Goal: Task Accomplishment & Management: Manage account settings

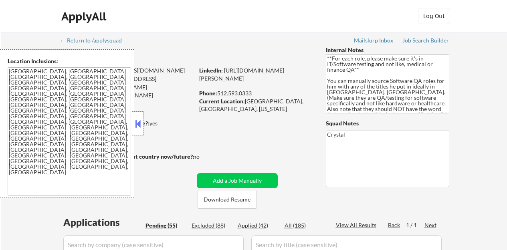
select select ""pending""
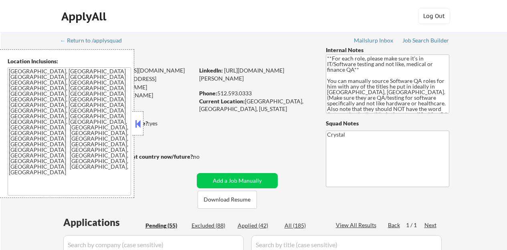
select select ""pending""
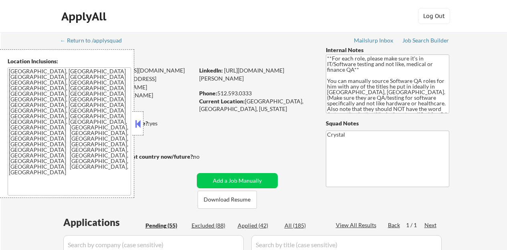
select select ""pending""
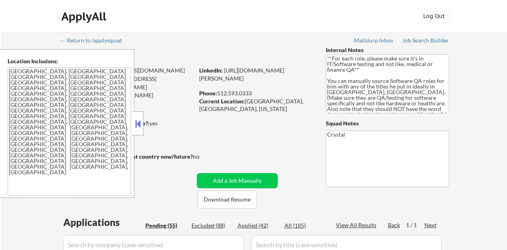
select select ""pending""
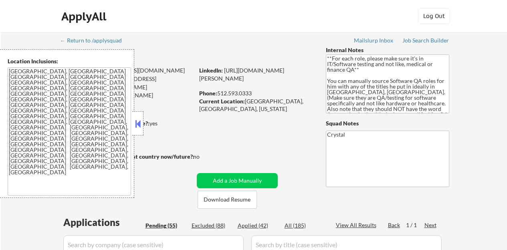
select select ""pending""
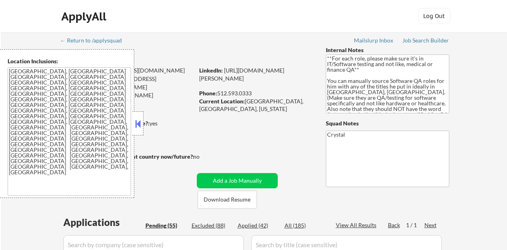
select select ""pending""
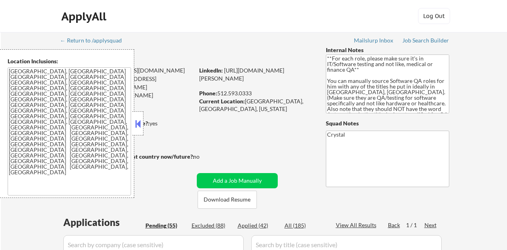
select select ""pending""
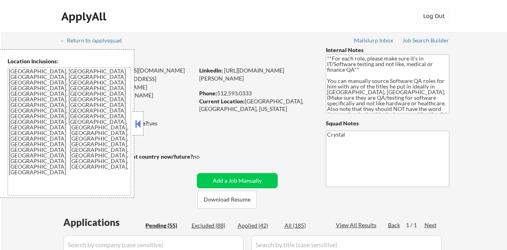
select select ""pending""
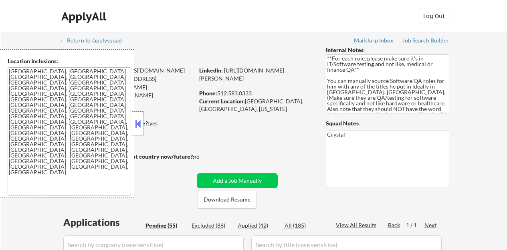
select select ""pending""
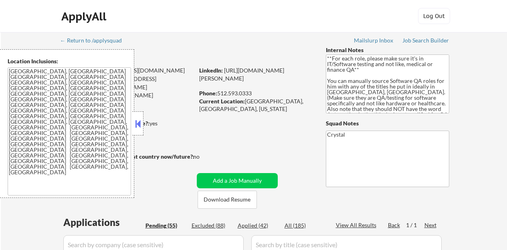
select select ""pending""
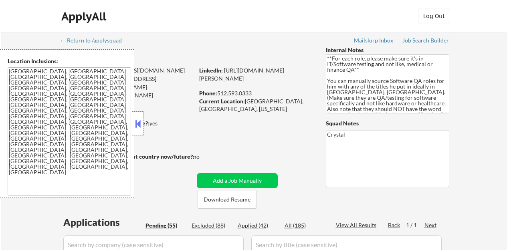
select select ""pending""
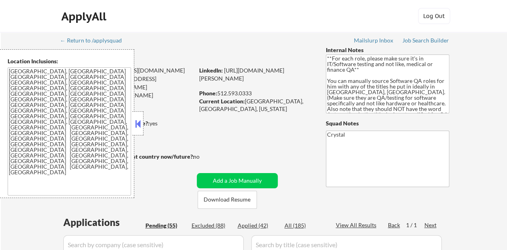
click at [140, 119] on button at bounding box center [138, 124] width 9 height 12
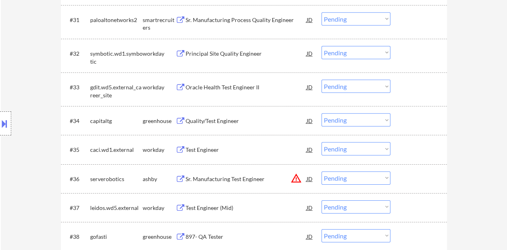
scroll to position [1203, 0]
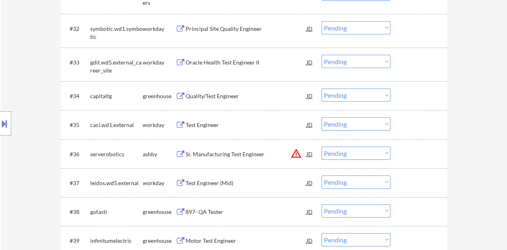
click at [195, 94] on div "Quality/Test Engineer" at bounding box center [246, 96] width 121 height 8
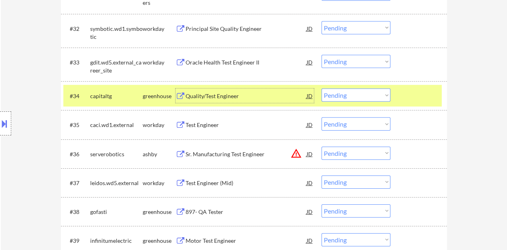
click at [336, 99] on select "Choose an option... Pending Applied Excluded (Questions) Excluded (Expired) Exc…" at bounding box center [356, 95] width 69 height 13
click at [322, 89] on select "Choose an option... Pending Applied Excluded (Questions) Excluded (Expired) Exc…" at bounding box center [356, 95] width 69 height 13
select select ""pending""
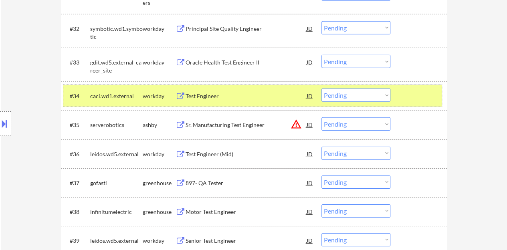
click at [428, 98] on div at bounding box center [419, 96] width 35 height 14
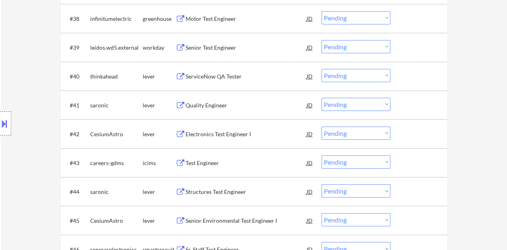
scroll to position [1404, 0]
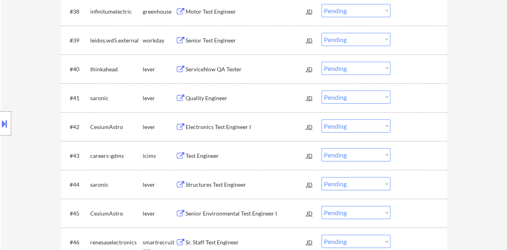
click at [209, 99] on div "Quality Engineer" at bounding box center [246, 98] width 121 height 8
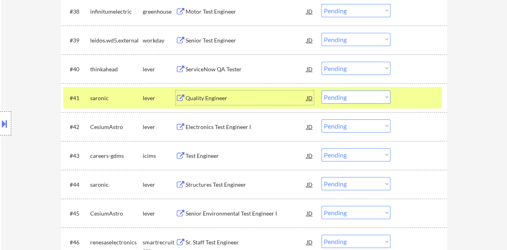
click at [342, 94] on select "Choose an option... Pending Applied Excluded (Questions) Excluded (Expired) Exc…" at bounding box center [356, 97] width 69 height 13
click at [322, 91] on select "Choose an option... Pending Applied Excluded (Questions) Excluded (Expired) Exc…" at bounding box center [356, 97] width 69 height 13
select select ""pending""
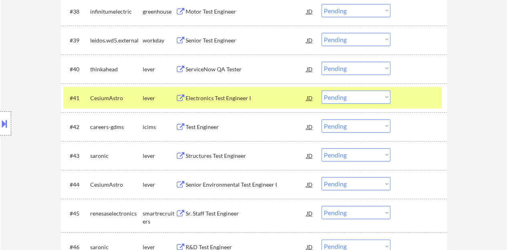
click at [437, 97] on div "#41 CesiumAstro lever Electronics Test Engineer I JD Choose an option... Pendin…" at bounding box center [252, 98] width 379 height 22
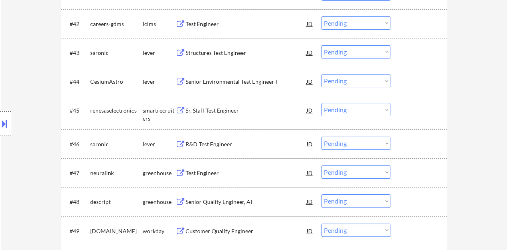
scroll to position [1524, 0]
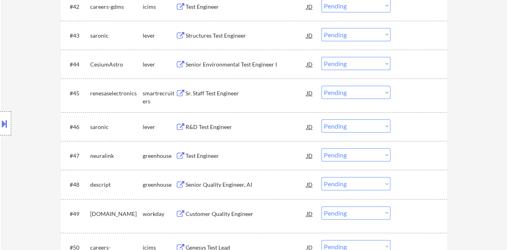
click at [207, 153] on div "Test Engineer" at bounding box center [246, 156] width 121 height 8
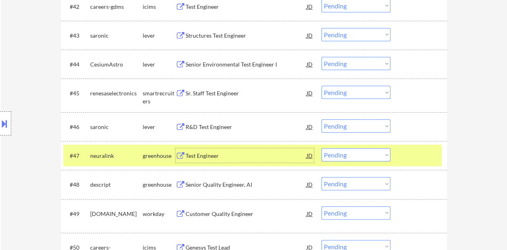
click at [366, 153] on select "Choose an option... Pending Applied Excluded (Questions) Excluded (Expired) Exc…" at bounding box center [356, 154] width 69 height 13
click at [322, 148] on select "Choose an option... Pending Applied Excluded (Questions) Excluded (Expired) Exc…" at bounding box center [356, 154] width 69 height 13
select select ""pending""
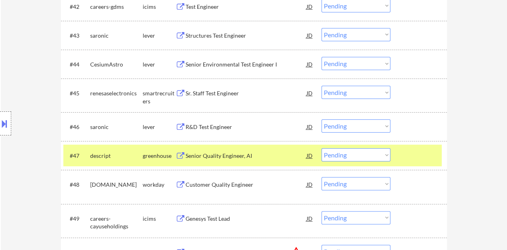
click at [426, 154] on div at bounding box center [419, 155] width 35 height 14
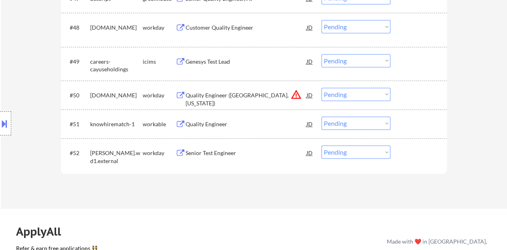
scroll to position [1685, 0]
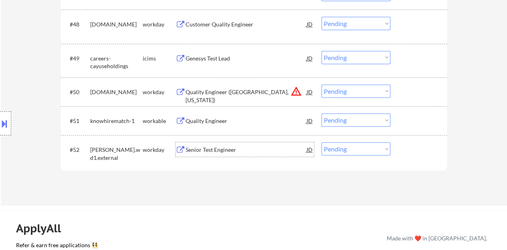
click at [230, 146] on div "Senior Test Engineer" at bounding box center [246, 150] width 121 height 8
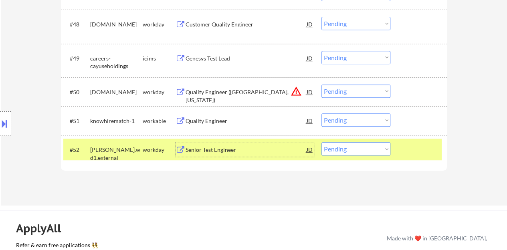
click at [364, 149] on select "Choose an option... Pending Applied Excluded (Questions) Excluded (Expired) Exc…" at bounding box center [356, 148] width 69 height 13
select select ""excluded__expired_""
click at [322, 142] on select "Choose an option... Pending Applied Excluded (Questions) Excluded (Expired) Exc…" at bounding box center [356, 148] width 69 height 13
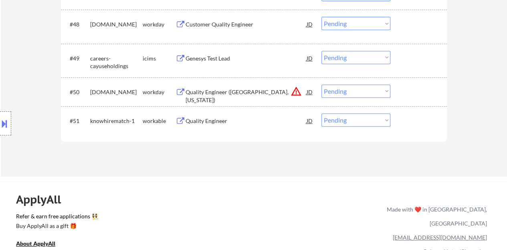
click at [340, 85] on select "Choose an option... Pending Applied Excluded (Questions) Excluded (Expired) Exc…" at bounding box center [356, 91] width 69 height 13
click at [211, 185] on div "ApplyAll Refer & earn free applications 👯‍♀️ Buy ApplyAll as a gift 🎁 About App…" at bounding box center [253, 244] width 507 height 125
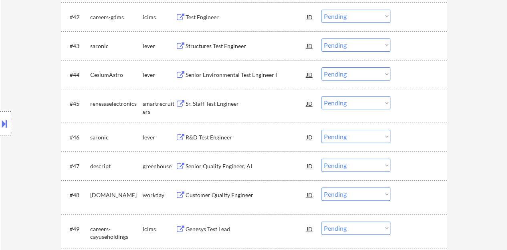
scroll to position [1524, 0]
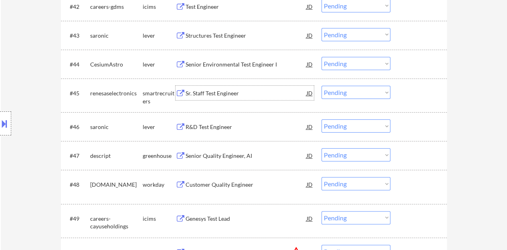
click at [203, 91] on div "Sr. Staff Test Engineer" at bounding box center [246, 93] width 121 height 8
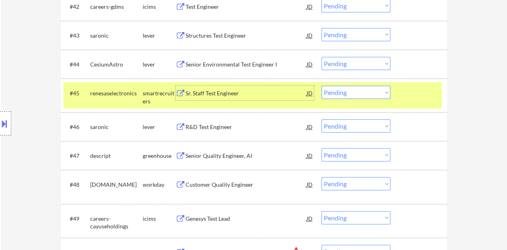
click at [344, 88] on select "Choose an option... Pending Applied Excluded (Questions) Excluded (Expired) Exc…" at bounding box center [356, 92] width 69 height 13
click at [322, 86] on select "Choose an option... Pending Applied Excluded (Questions) Excluded (Expired) Exc…" at bounding box center [356, 92] width 69 height 13
select select ""pending""
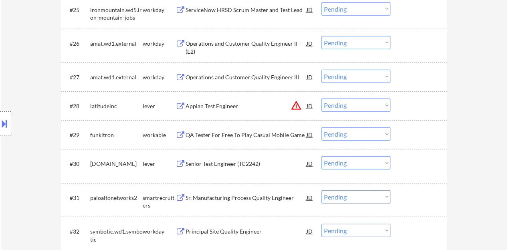
scroll to position [989, 0]
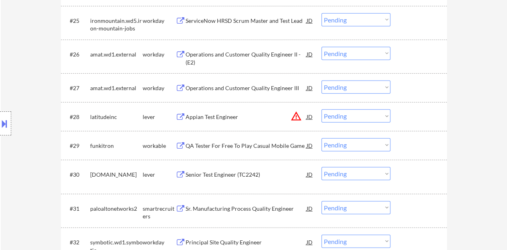
click at [223, 174] on div "Senior Test Engineer (TC2242)" at bounding box center [246, 175] width 121 height 8
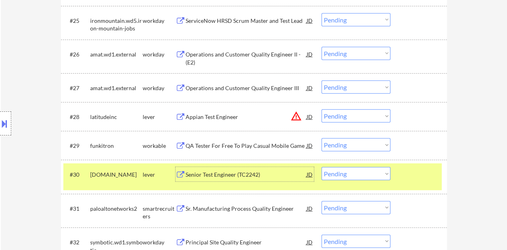
click at [351, 169] on select "Choose an option... Pending Applied Excluded (Questions) Excluded (Expired) Exc…" at bounding box center [356, 173] width 69 height 13
click at [322, 167] on select "Choose an option... Pending Applied Excluded (Questions) Excluded (Expired) Exc…" at bounding box center [356, 173] width 69 height 13
select select ""pending""
click at [410, 186] on div "#30 paloaltonetworks2 smartrecruiters Sr. Manufacturing Process Quality Enginee…" at bounding box center [252, 177] width 379 height 26
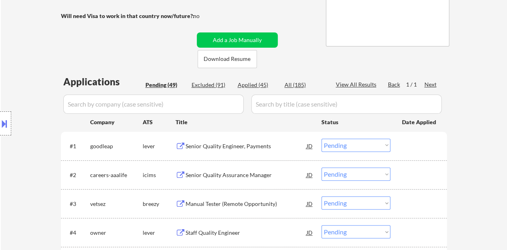
scroll to position [96, 0]
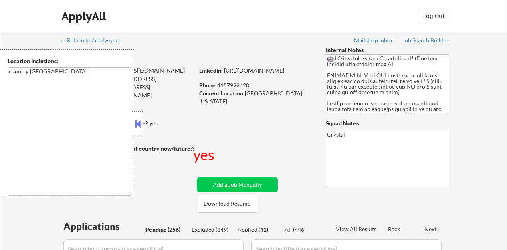
select select ""pending""
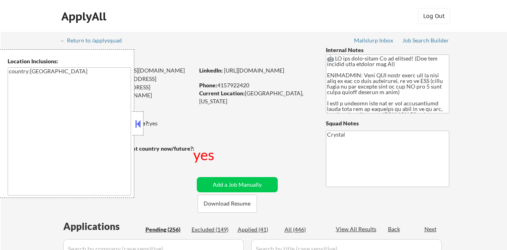
select select ""pending""
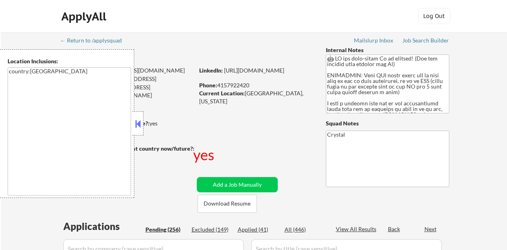
select select ""pending""
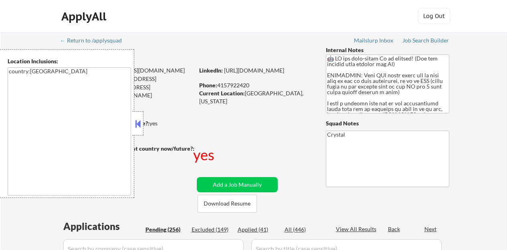
select select ""pending""
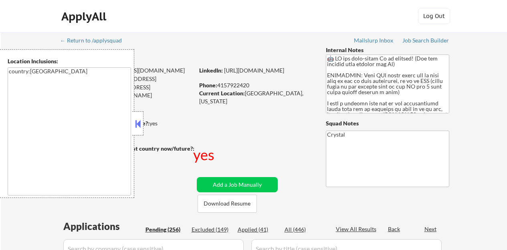
select select ""pending""
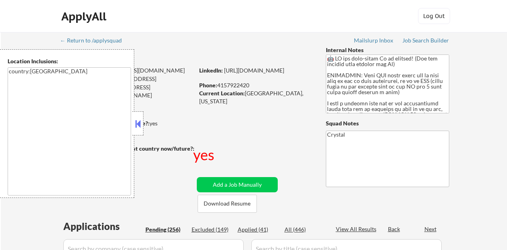
select select ""pending""
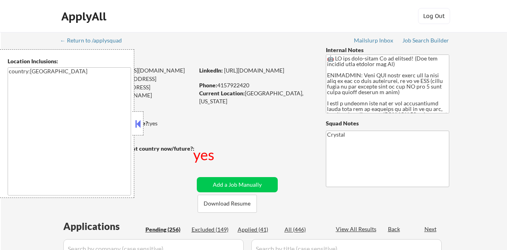
select select ""pending""
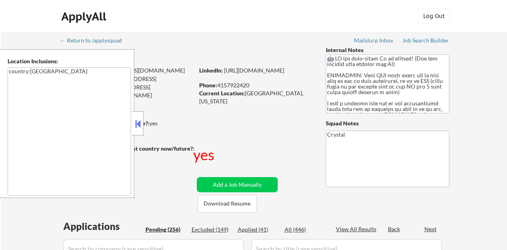
select select ""pending""
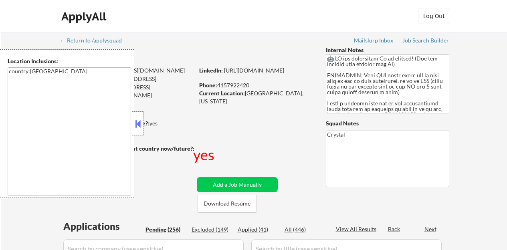
select select ""pending""
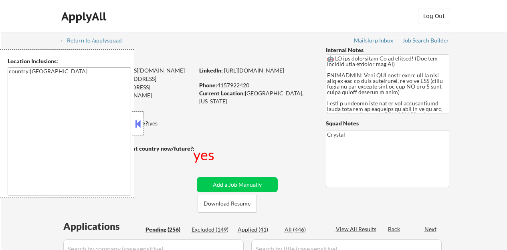
select select ""pending""
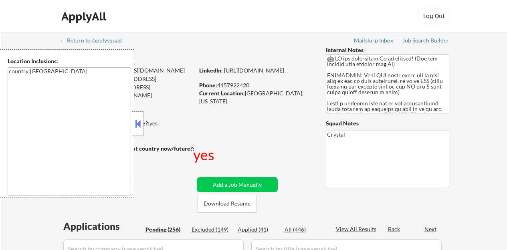
select select ""pending""
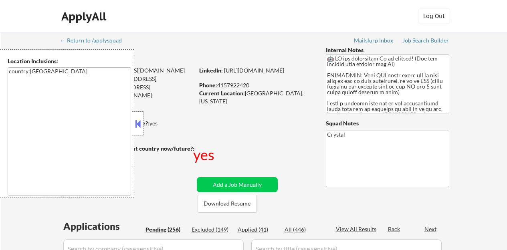
select select ""pending""
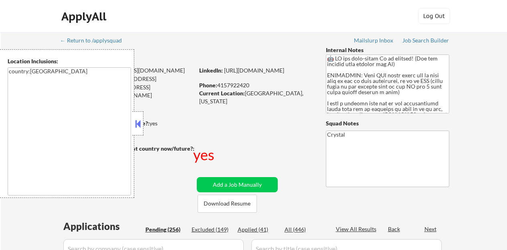
select select ""pending""
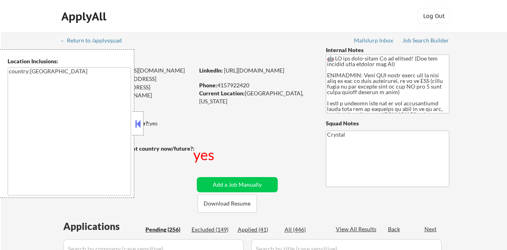
select select ""pending""
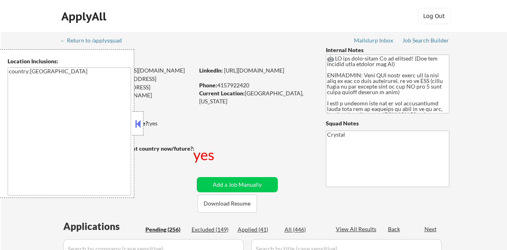
select select ""pending""
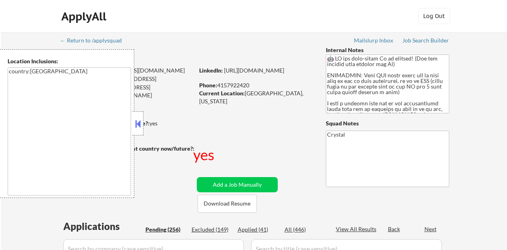
select select ""pending""
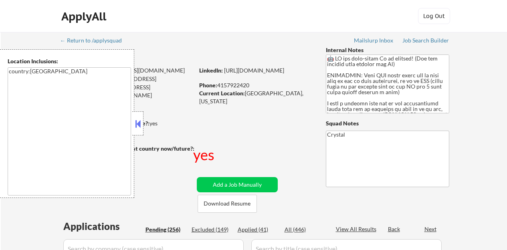
select select ""pending""
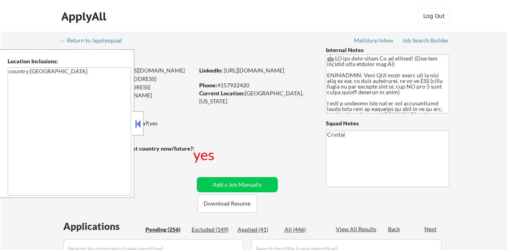
select select ""pending""
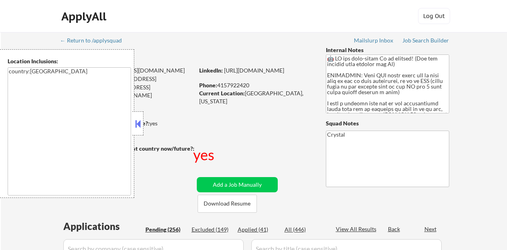
select select ""pending""
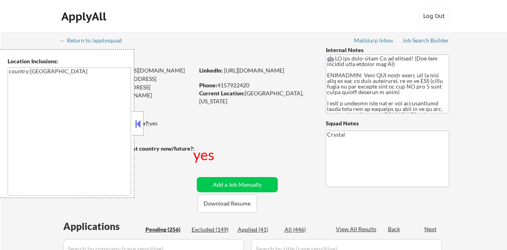
select select ""pending""
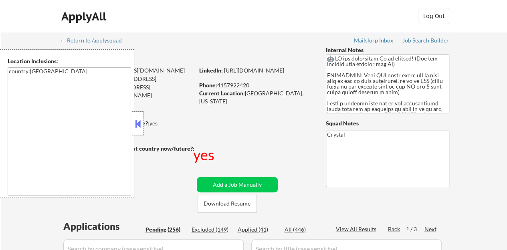
click at [136, 124] on button at bounding box center [138, 124] width 9 height 12
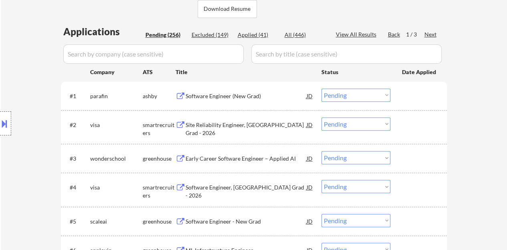
scroll to position [201, 0]
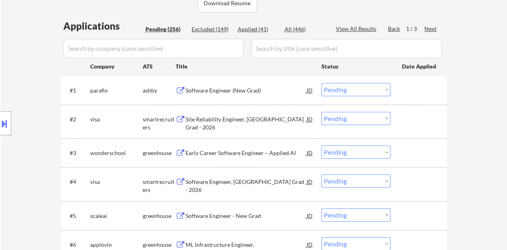
click at [207, 87] on div "Software Engineer (New Grad)" at bounding box center [246, 91] width 121 height 8
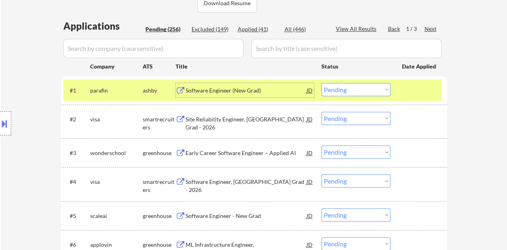
click at [11, 121] on div "Location Inclusions: country:US" at bounding box center [72, 123] width 144 height 149
click at [2, 123] on button at bounding box center [4, 123] width 9 height 13
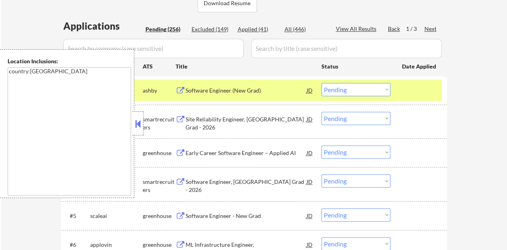
click at [139, 124] on button at bounding box center [138, 124] width 9 height 12
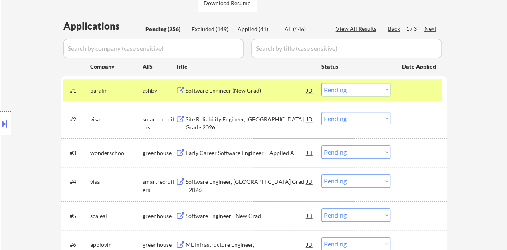
click at [354, 93] on select "Choose an option... Pending Applied Excluded (Questions) Excluded (Expired) Exc…" at bounding box center [356, 89] width 69 height 13
click at [322, 83] on select "Choose an option... Pending Applied Excluded (Questions) Excluded (Expired) Exc…" at bounding box center [356, 89] width 69 height 13
select select ""pending""
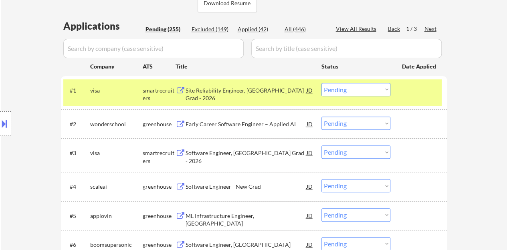
click at [428, 85] on div at bounding box center [419, 90] width 35 height 14
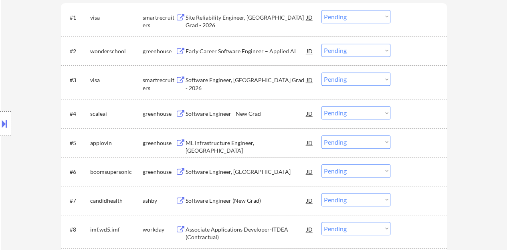
scroll to position [281, 0]
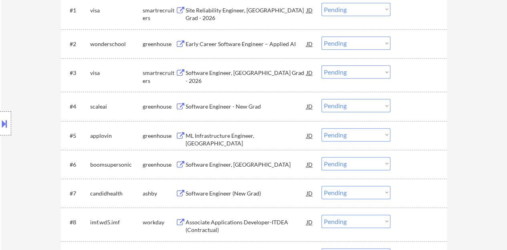
click at [238, 105] on div "Software Engineer - New Grad" at bounding box center [246, 107] width 121 height 8
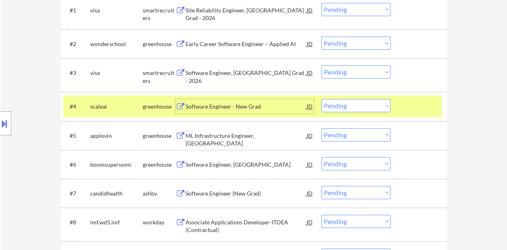
click at [352, 111] on select "Choose an option... Pending Applied Excluded (Questions) Excluded (Expired) Exc…" at bounding box center [356, 105] width 69 height 13
click at [322, 99] on select "Choose an option... Pending Applied Excluded (Questions) Excluded (Expired) Exc…" at bounding box center [356, 105] width 69 height 13
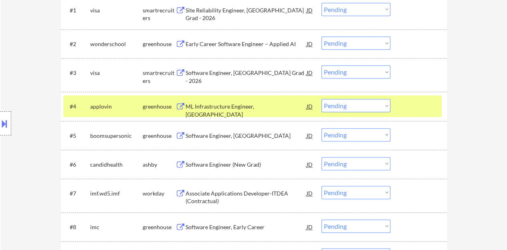
click at [237, 103] on div "ML Infrastructure Engineer, New Grad" at bounding box center [246, 111] width 121 height 16
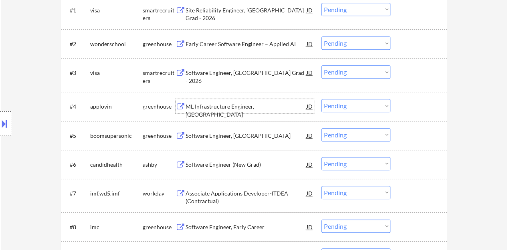
click at [414, 111] on div at bounding box center [419, 106] width 35 height 14
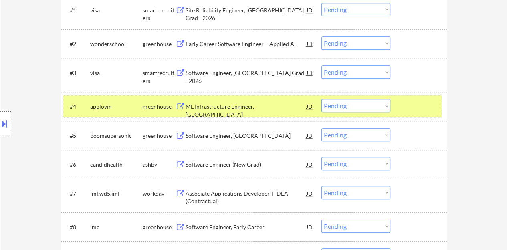
click at [335, 111] on select "Choose an option... Pending Applied Excluded (Questions) Excluded (Expired) Exc…" at bounding box center [356, 105] width 69 height 13
click at [322, 99] on select "Choose an option... Pending Applied Excluded (Questions) Excluded (Expired) Exc…" at bounding box center [356, 105] width 69 height 13
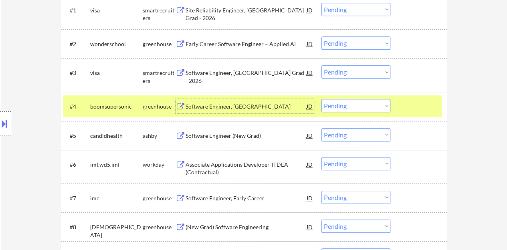
click at [249, 104] on div "Software Engineer, New Grad" at bounding box center [246, 107] width 121 height 8
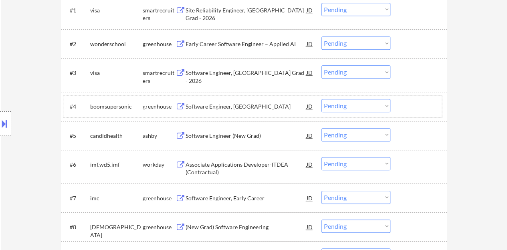
click at [427, 115] on div "#4 boomsupersonic greenhouse Software Engineer, New Grad JD Choose an option...…" at bounding box center [252, 106] width 379 height 22
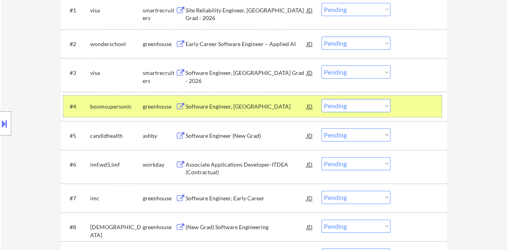
click at [367, 106] on select "Choose an option... Pending Applied Excluded (Questions) Excluded (Expired) Exc…" at bounding box center [356, 105] width 69 height 13
click at [322, 99] on select "Choose an option... Pending Applied Excluded (Questions) Excluded (Expired) Exc…" at bounding box center [356, 105] width 69 height 13
select select ""pending""
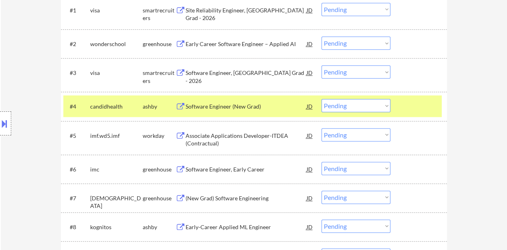
click at [231, 101] on div "Software Engineer (New Grad)" at bounding box center [246, 106] width 121 height 14
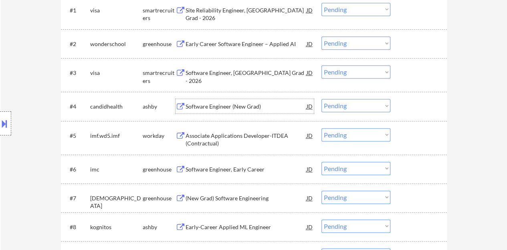
drag, startPoint x: 417, startPoint y: 113, endPoint x: 413, endPoint y: 105, distance: 8.1
click at [417, 113] on div at bounding box center [419, 106] width 35 height 14
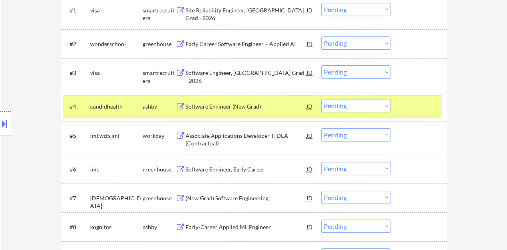
click at [426, 104] on div at bounding box center [419, 106] width 35 height 14
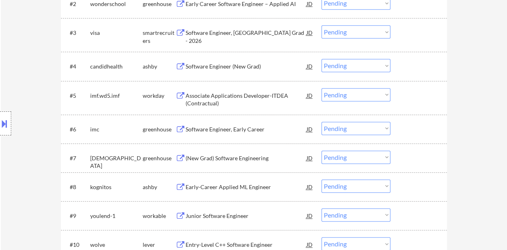
scroll to position [361, 0]
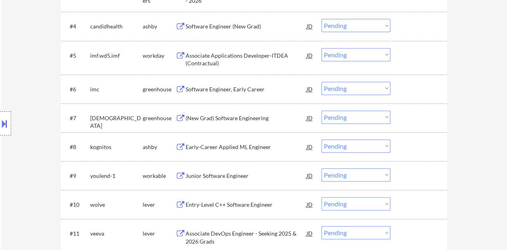
click at [236, 121] on div "(New Grad) Software Engineering" at bounding box center [246, 118] width 121 height 8
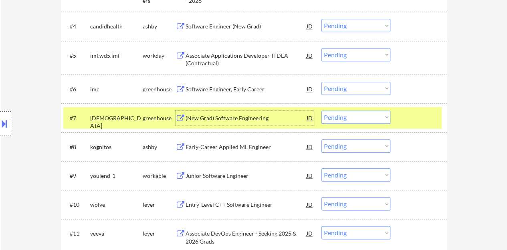
click at [343, 114] on select "Choose an option... Pending Applied Excluded (Questions) Excluded (Expired) Exc…" at bounding box center [356, 117] width 69 height 13
click at [322, 111] on select "Choose an option... Pending Applied Excluded (Questions) Excluded (Expired) Exc…" at bounding box center [356, 117] width 69 height 13
select select ""pending""
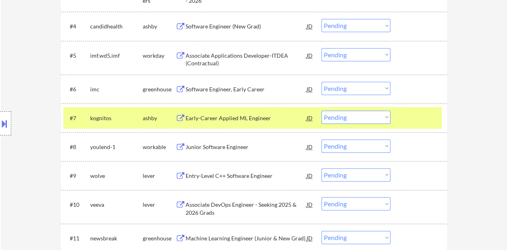
click at [421, 109] on div "#7 kognitos ashby Early-Career Applied ML Engineer JD Choose an option... Pendi…" at bounding box center [252, 118] width 379 height 22
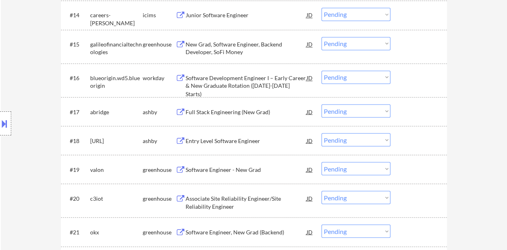
scroll to position [682, 0]
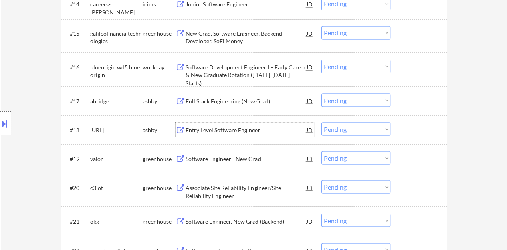
click at [233, 133] on div "Entry Level Software Engineer" at bounding box center [246, 130] width 121 height 8
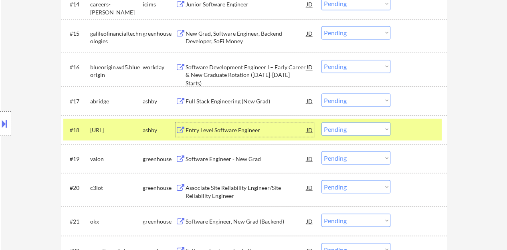
click at [407, 129] on div at bounding box center [419, 129] width 35 height 14
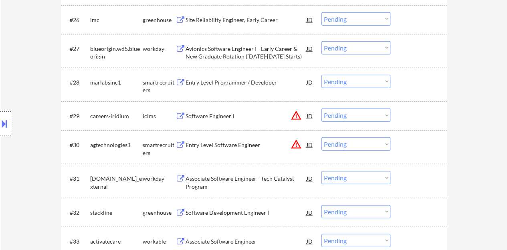
scroll to position [1043, 0]
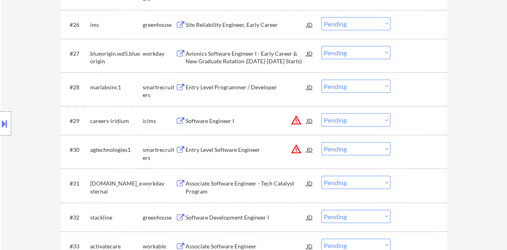
click at [234, 89] on div "Entry Level Programmer / Developer" at bounding box center [246, 87] width 121 height 8
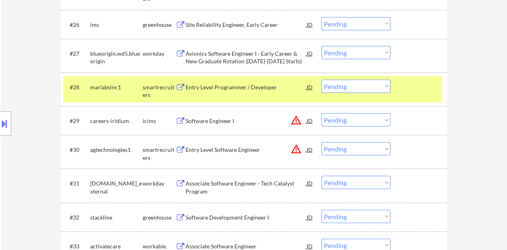
click at [337, 90] on select "Choose an option... Pending Applied Excluded (Questions) Excluded (Expired) Exc…" at bounding box center [356, 86] width 69 height 13
click at [322, 80] on select "Choose an option... Pending Applied Excluded (Questions) Excluded (Expired) Exc…" at bounding box center [356, 86] width 69 height 13
select select ""pending""
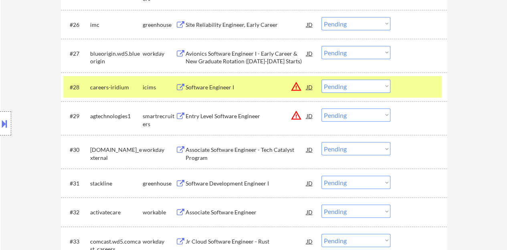
click at [428, 85] on div at bounding box center [419, 87] width 35 height 14
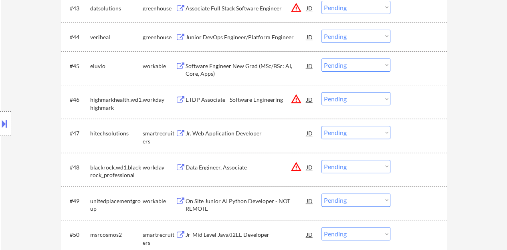
scroll to position [1644, 0]
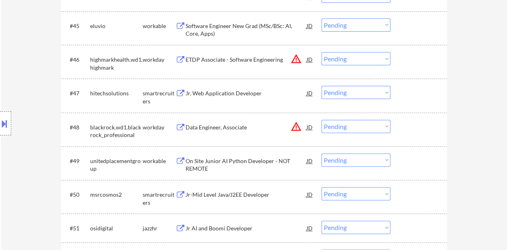
click at [231, 93] on div "Jr. Web Application Developer" at bounding box center [246, 93] width 121 height 8
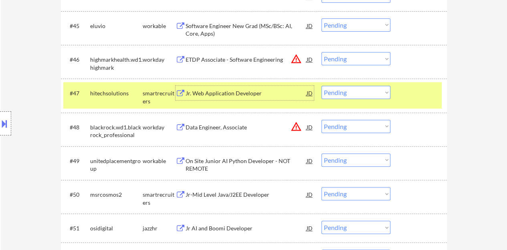
click at [364, 93] on select "Choose an option... Pending Applied Excluded (Questions) Excluded (Expired) Exc…" at bounding box center [356, 92] width 69 height 13
click at [322, 86] on select "Choose an option... Pending Applied Excluded (Questions) Excluded (Expired) Exc…" at bounding box center [356, 92] width 69 height 13
select select ""pending""
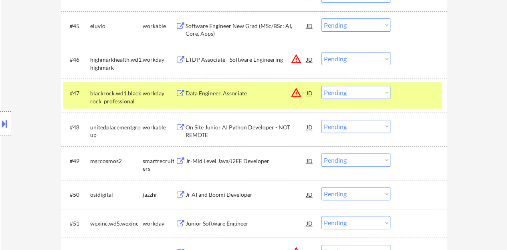
click at [412, 98] on div at bounding box center [419, 93] width 35 height 14
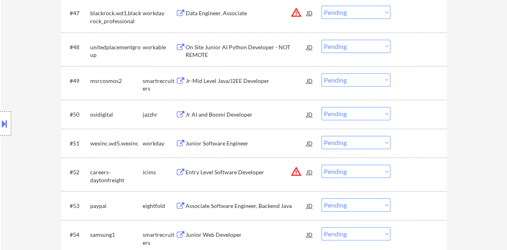
scroll to position [1765, 0]
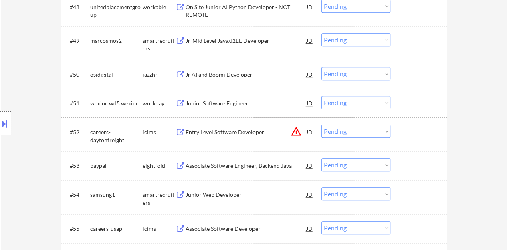
click at [213, 103] on div "Junior Software Engineer" at bounding box center [246, 103] width 121 height 8
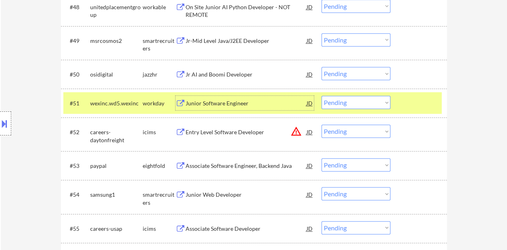
click at [372, 102] on select "Choose an option... Pending Applied Excluded (Questions) Excluded (Expired) Exc…" at bounding box center [356, 102] width 69 height 13
click at [322, 96] on select "Choose an option... Pending Applied Excluded (Questions) Excluded (Expired) Exc…" at bounding box center [356, 102] width 69 height 13
select select ""pending""
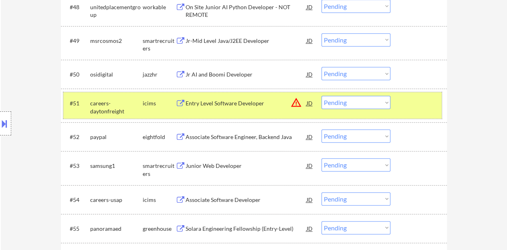
click at [422, 107] on div at bounding box center [419, 103] width 35 height 14
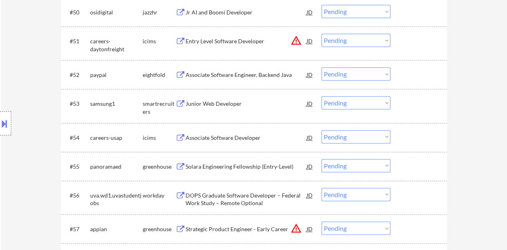
scroll to position [1845, 0]
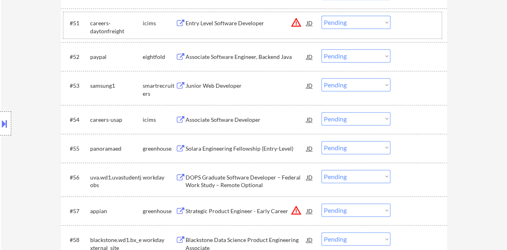
click at [219, 89] on div "Junior Web Developer" at bounding box center [246, 86] width 121 height 8
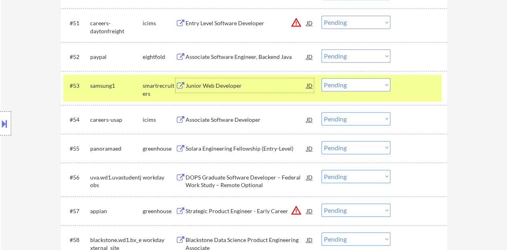
click at [362, 81] on select "Choose an option... Pending Applied Excluded (Questions) Excluded (Expired) Exc…" at bounding box center [356, 84] width 69 height 13
click at [322, 78] on select "Choose an option... Pending Applied Excluded (Questions) Excluded (Expired) Exc…" at bounding box center [356, 84] width 69 height 13
select select ""pending""
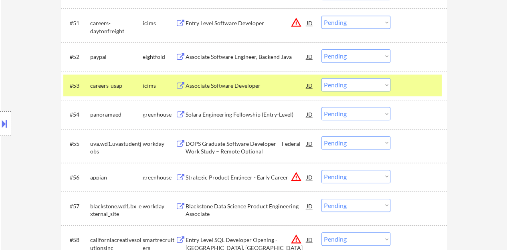
click at [417, 78] on div at bounding box center [419, 85] width 35 height 14
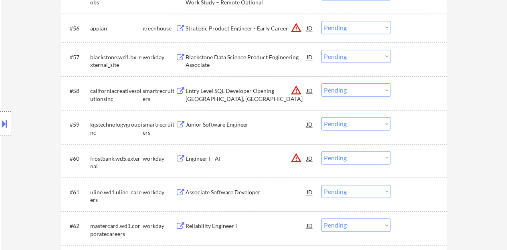
scroll to position [2005, 0]
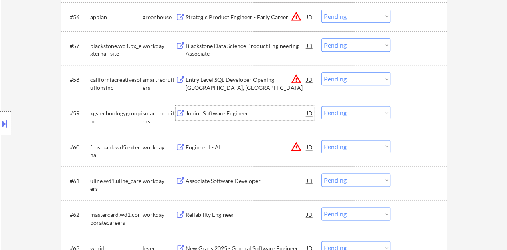
click at [227, 116] on div "Junior Software Engineer" at bounding box center [246, 113] width 121 height 8
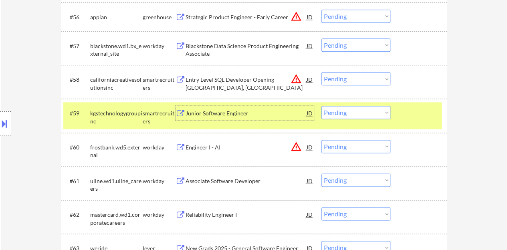
click at [365, 112] on select "Choose an option... Pending Applied Excluded (Questions) Excluded (Expired) Exc…" at bounding box center [356, 112] width 69 height 13
click at [322, 106] on select "Choose an option... Pending Applied Excluded (Questions) Excluded (Expired) Exc…" at bounding box center [356, 112] width 69 height 13
select select ""pending""
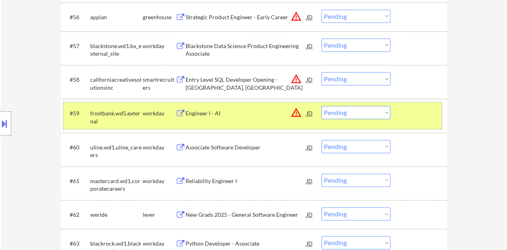
click at [426, 119] on div at bounding box center [419, 113] width 35 height 14
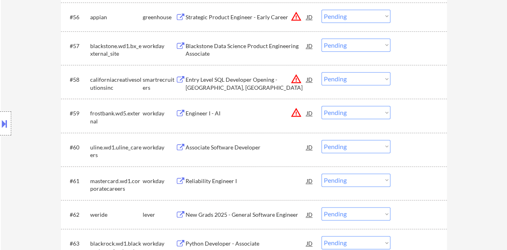
scroll to position [2046, 0]
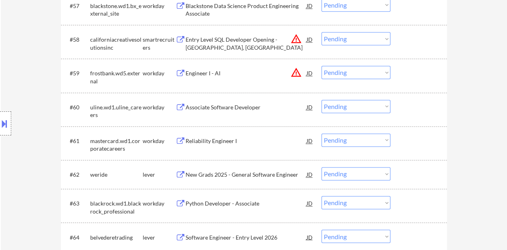
click at [249, 110] on div "Associate Software Developer" at bounding box center [246, 107] width 121 height 8
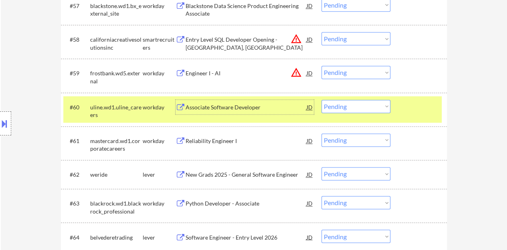
click at [343, 109] on select "Choose an option... Pending Applied Excluded (Questions) Excluded (Expired) Exc…" at bounding box center [356, 106] width 69 height 13
click at [322, 100] on select "Choose an option... Pending Applied Excluded (Questions) Excluded (Expired) Exc…" at bounding box center [356, 106] width 69 height 13
select select ""pending""
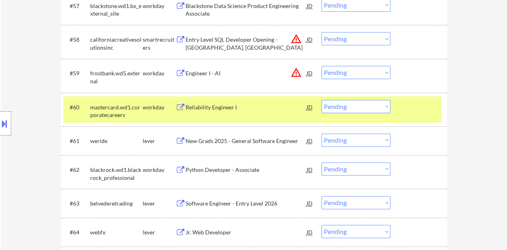
click at [414, 119] on div "#60 mastercard.wd1.corporatecareers workday Reliability Engineer I JD warning_a…" at bounding box center [252, 109] width 379 height 26
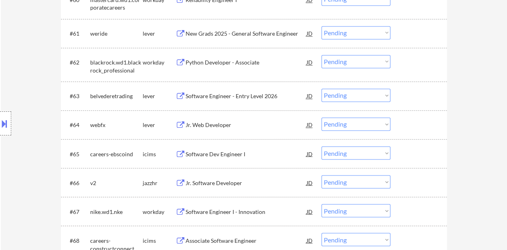
scroll to position [2166, 0]
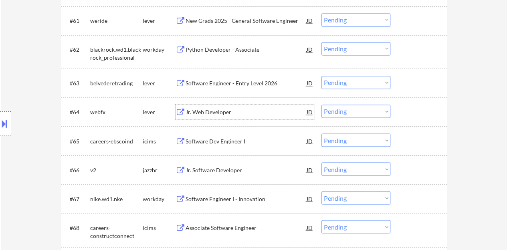
click at [220, 114] on div "Jr. Web Developer" at bounding box center [246, 112] width 121 height 8
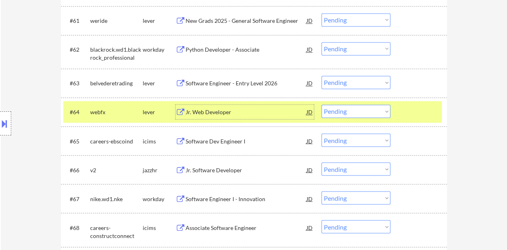
click at [361, 113] on select "Choose an option... Pending Applied Excluded (Questions) Excluded (Expired) Exc…" at bounding box center [356, 111] width 69 height 13
click at [322, 105] on select "Choose an option... Pending Applied Excluded (Questions) Excluded (Expired) Exc…" at bounding box center [356, 111] width 69 height 13
select select ""pending""
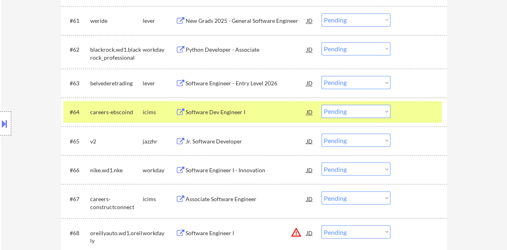
click at [420, 117] on div at bounding box center [419, 112] width 35 height 14
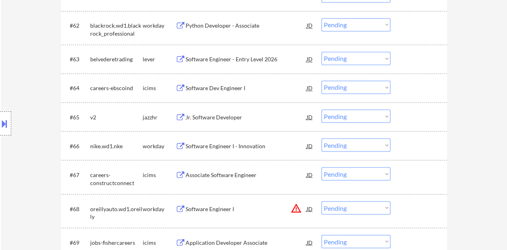
scroll to position [2206, 0]
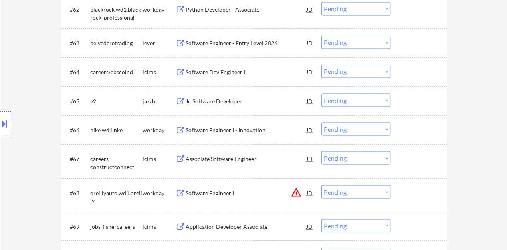
click at [202, 103] on div "Jr. Software Developer" at bounding box center [246, 101] width 121 height 8
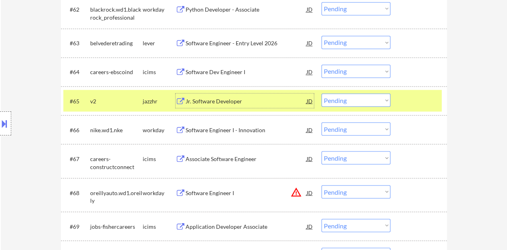
click at [334, 101] on select "Choose an option... Pending Applied Excluded (Questions) Excluded (Expired) Exc…" at bounding box center [356, 99] width 69 height 13
click at [322, 93] on select "Choose an option... Pending Applied Excluded (Questions) Excluded (Expired) Exc…" at bounding box center [356, 99] width 69 height 13
select select ""pending""
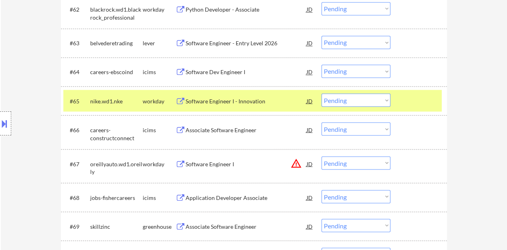
click at [425, 92] on div "#65 nike.wd1.nke workday Software Engineer I - Innovation JD warning_amber Choo…" at bounding box center [252, 101] width 379 height 22
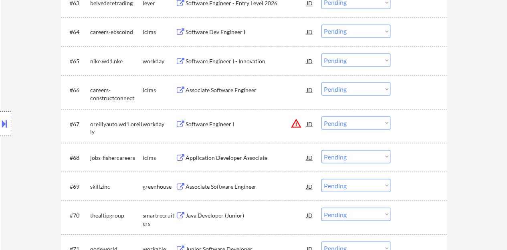
scroll to position [2286, 0]
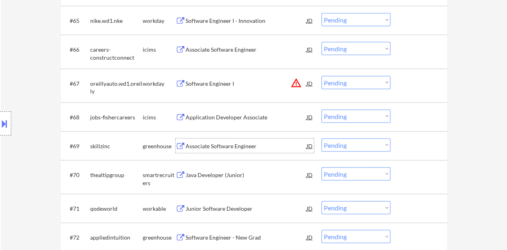
click at [225, 145] on div "Associate Software Engineer" at bounding box center [246, 146] width 121 height 8
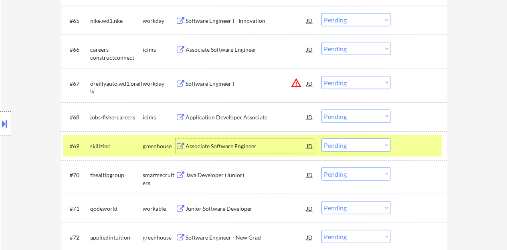
click at [369, 141] on select "Choose an option... Pending Applied Excluded (Questions) Excluded (Expired) Exc…" at bounding box center [356, 145] width 69 height 13
click at [322, 139] on select "Choose an option... Pending Applied Excluded (Questions) Excluded (Expired) Exc…" at bounding box center [356, 145] width 69 height 13
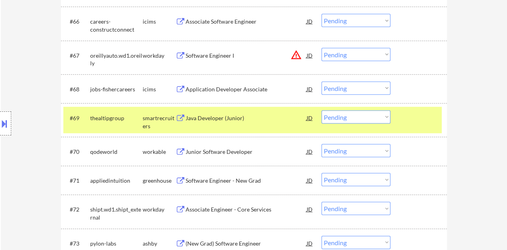
scroll to position [2326, 0]
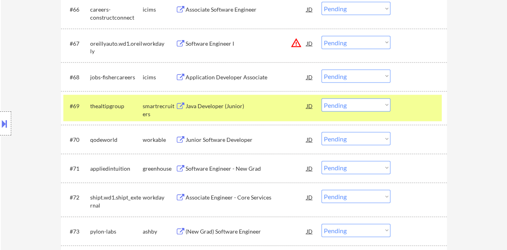
click at [206, 105] on div "Java Developer (Junior)" at bounding box center [246, 106] width 121 height 8
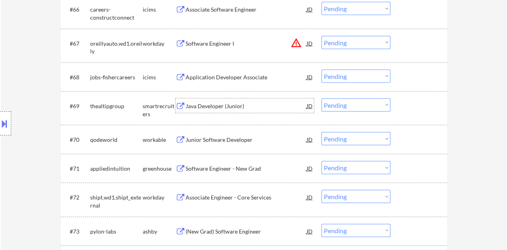
click at [405, 101] on div at bounding box center [419, 106] width 35 height 14
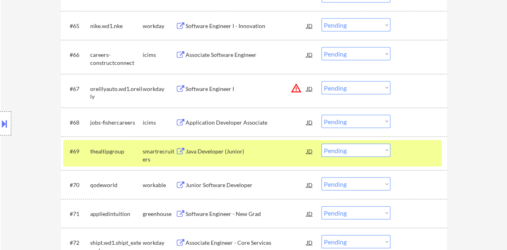
scroll to position [2293, 0]
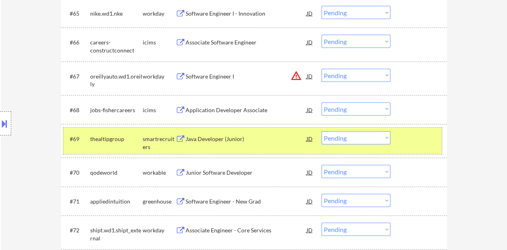
click at [341, 144] on select "Choose an option... Pending Applied Excluded (Questions) Excluded (Expired) Exc…" at bounding box center [356, 138] width 69 height 13
click at [322, 132] on select "Choose an option... Pending Applied Excluded (Questions) Excluded (Expired) Exc…" at bounding box center [356, 138] width 69 height 13
select select ""pending""
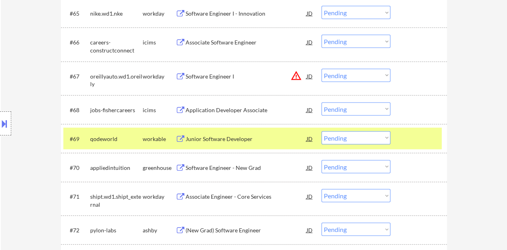
click at [403, 136] on div at bounding box center [419, 139] width 35 height 14
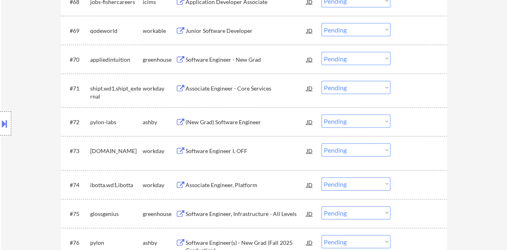
scroll to position [2414, 0]
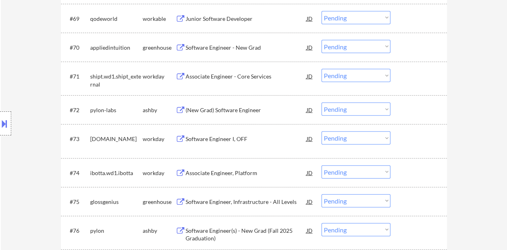
click at [226, 114] on div "(New Grad) Software Engineer" at bounding box center [246, 110] width 121 height 8
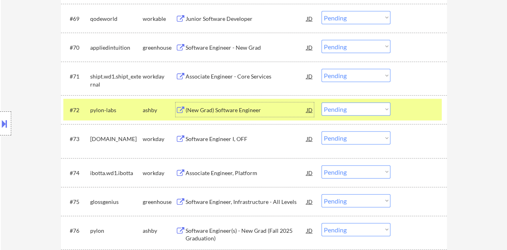
click at [343, 108] on select "Choose an option... Pending Applied Excluded (Questions) Excluded (Expired) Exc…" at bounding box center [356, 109] width 69 height 13
click at [322, 103] on select "Choose an option... Pending Applied Excluded (Questions) Excluded (Expired) Exc…" at bounding box center [356, 109] width 69 height 13
select select ""pending""
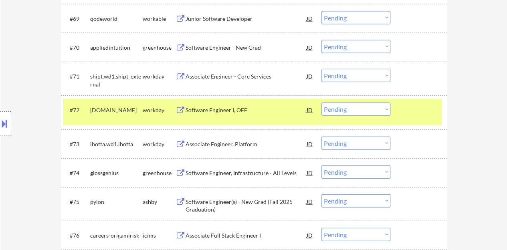
click at [428, 113] on div at bounding box center [419, 110] width 35 height 14
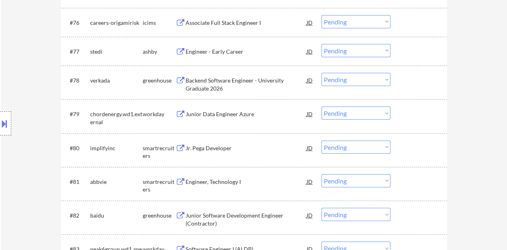
scroll to position [2614, 0]
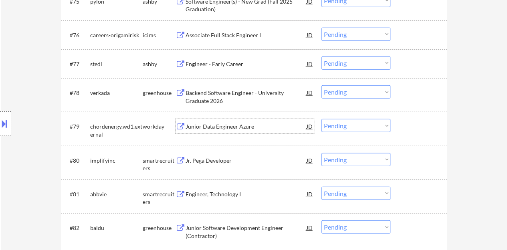
click at [235, 125] on div "Junior Data Engineer Azure" at bounding box center [246, 127] width 121 height 8
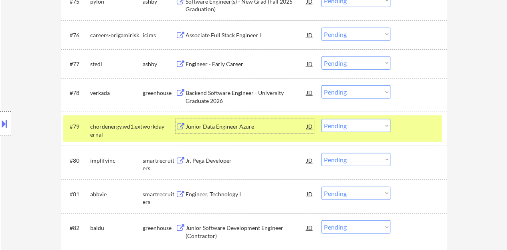
click at [361, 127] on select "Choose an option... Pending Applied Excluded (Questions) Excluded (Expired) Exc…" at bounding box center [356, 125] width 69 height 13
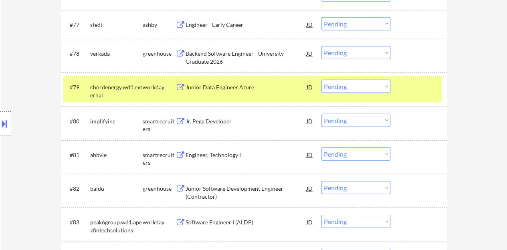
scroll to position [2654, 0]
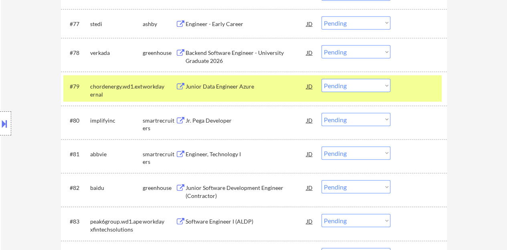
click at [434, 85] on div at bounding box center [419, 86] width 35 height 14
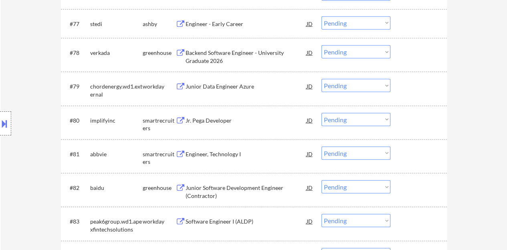
click at [194, 117] on div "Jr. Pega Developer" at bounding box center [246, 121] width 121 height 8
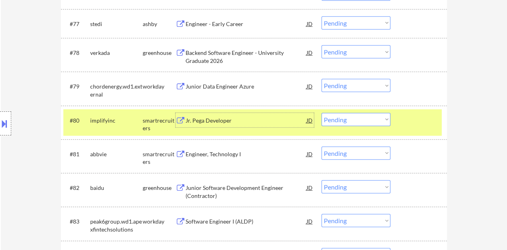
click at [362, 115] on select "Choose an option... Pending Applied Excluded (Questions) Excluded (Expired) Exc…" at bounding box center [356, 119] width 69 height 13
click at [322, 113] on select "Choose an option... Pending Applied Excluded (Questions) Excluded (Expired) Exc…" at bounding box center [356, 119] width 69 height 13
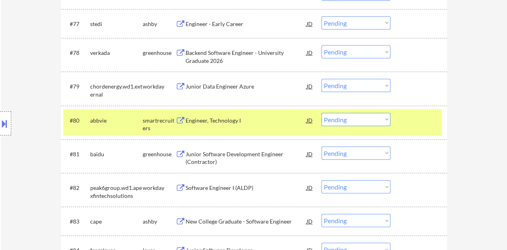
click at [426, 125] on div at bounding box center [419, 120] width 35 height 14
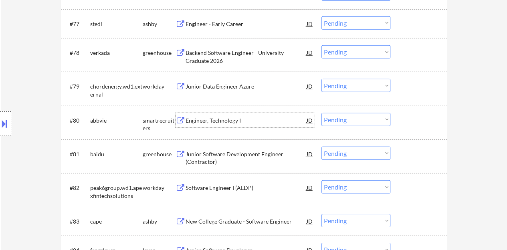
click at [238, 119] on div "Engineer, Technology I" at bounding box center [246, 121] width 121 height 8
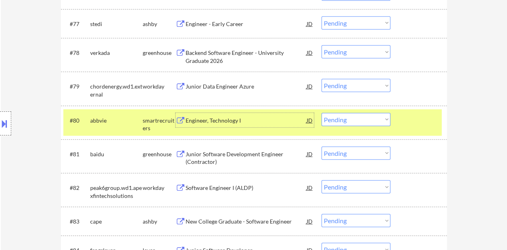
click at [353, 115] on select "Choose an option... Pending Applied Excluded (Questions) Excluded (Expired) Exc…" at bounding box center [356, 119] width 69 height 13
click at [322, 113] on select "Choose an option... Pending Applied Excluded (Questions) Excluded (Expired) Exc…" at bounding box center [356, 119] width 69 height 13
select select ""pending""
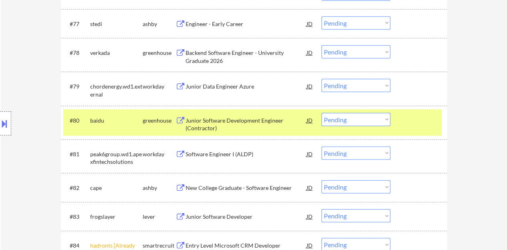
drag, startPoint x: 357, startPoint y: 138, endPoint x: 9, endPoint y: 58, distance: 357.3
click at [9, 58] on div "Location Inclusions: country:US" at bounding box center [72, 123] width 144 height 149
click at [417, 125] on div at bounding box center [419, 120] width 35 height 14
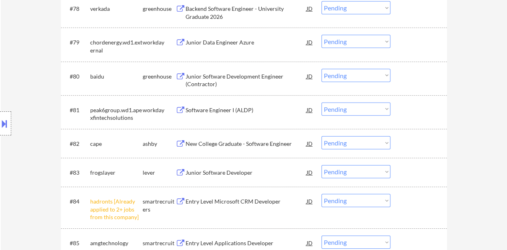
scroll to position [2735, 0]
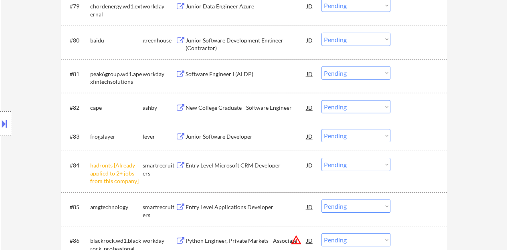
click at [339, 170] on select "Choose an option... Pending Applied Excluded (Questions) Excluded (Expired) Exc…" at bounding box center [356, 164] width 69 height 13
click at [322, 158] on select "Choose an option... Pending Applied Excluded (Questions) Excluded (Expired) Exc…" at bounding box center [356, 164] width 69 height 13
select select ""pending""
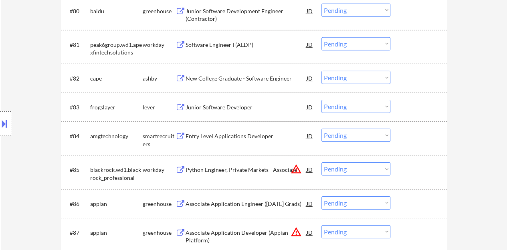
scroll to position [2775, 0]
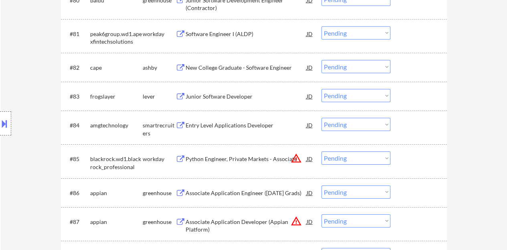
click at [222, 99] on div "Junior Software Developer" at bounding box center [246, 97] width 121 height 8
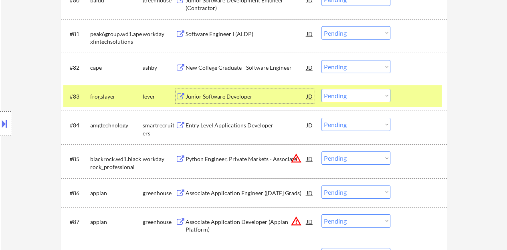
click at [359, 84] on div "#83 frogslayer lever Junior Software Developer JD Choose an option... Pending A…" at bounding box center [254, 96] width 386 height 29
click at [361, 95] on select "Choose an option... Pending Applied Excluded (Questions) Excluded (Expired) Exc…" at bounding box center [356, 95] width 69 height 13
click at [322, 89] on select "Choose an option... Pending Applied Excluded (Questions) Excluded (Expired) Exc…" at bounding box center [356, 95] width 69 height 13
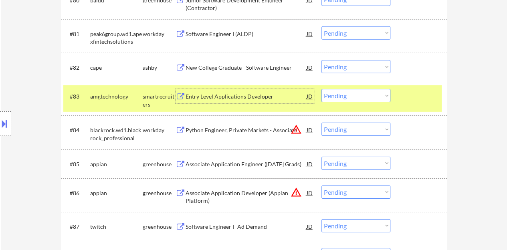
click at [220, 97] on div "Entry Level Applications Developer" at bounding box center [246, 97] width 121 height 8
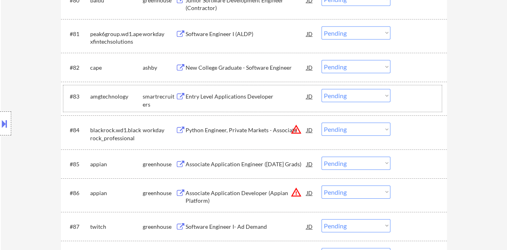
click at [408, 103] on div "#83 amgtechnology smartrecruiters Entry Level Applications Developer JD Choose …" at bounding box center [252, 98] width 379 height 26
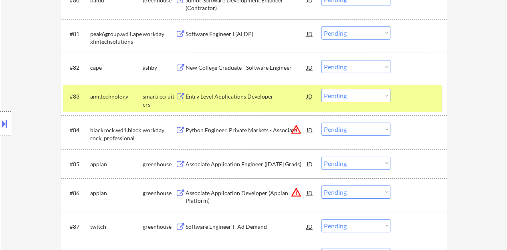
click at [341, 89] on select "Choose an option... Pending Applied Excluded (Questions) Excluded (Expired) Exc…" at bounding box center [356, 95] width 69 height 13
click at [322, 89] on select "Choose an option... Pending Applied Excluded (Questions) Excluded (Expired) Exc…" at bounding box center [356, 95] width 69 height 13
select select ""pending""
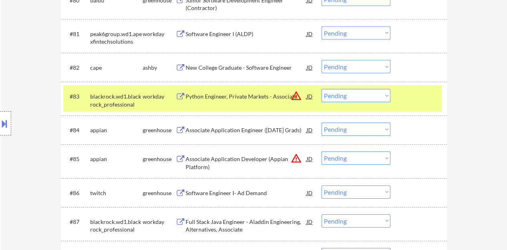
click at [412, 106] on div "#83 blackrock.wd1.blackrock_professional workday Python Engineer, Private Marke…" at bounding box center [252, 98] width 379 height 26
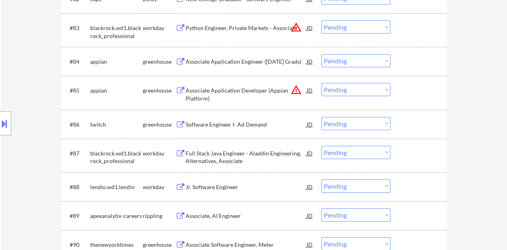
scroll to position [2855, 0]
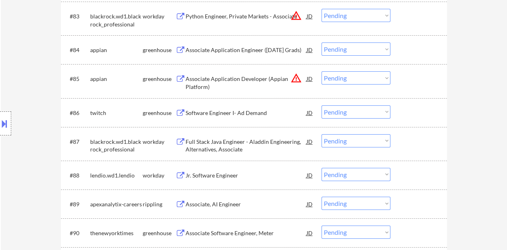
click at [242, 111] on div "Software Engineer I- Ad Demand" at bounding box center [246, 113] width 121 height 8
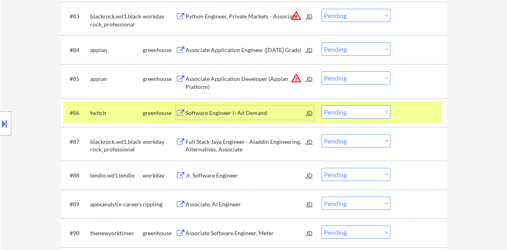
click at [373, 107] on select "Choose an option... Pending Applied Excluded (Questions) Excluded (Expired) Exc…" at bounding box center [356, 111] width 69 height 13
click at [322, 105] on select "Choose an option... Pending Applied Excluded (Questions) Excluded (Expired) Exc…" at bounding box center [356, 111] width 69 height 13
select select ""pending""
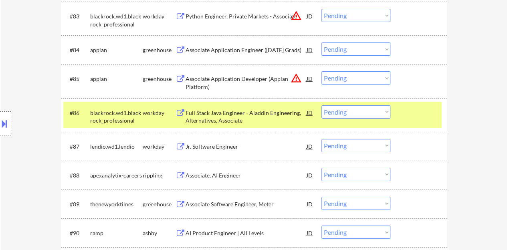
click at [420, 110] on div at bounding box center [419, 112] width 35 height 14
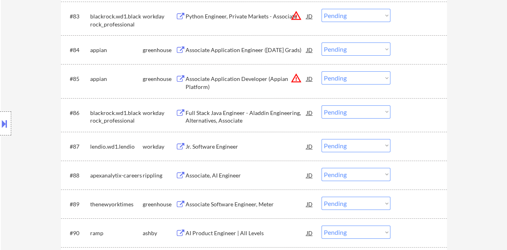
scroll to position [2895, 0]
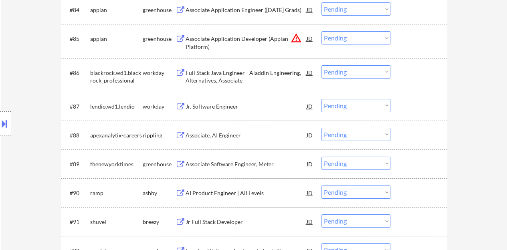
click at [229, 107] on div "Jr. Software Engineer" at bounding box center [246, 107] width 121 height 8
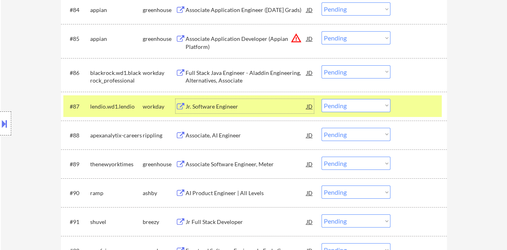
click at [339, 95] on div "#87 lendio.wd1.lendio workday Jr. Software Engineer JD warning_amber Choose an …" at bounding box center [252, 106] width 379 height 22
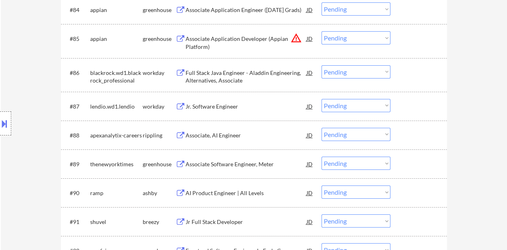
click at [345, 103] on select "Choose an option... Pending Applied Excluded (Questions) Excluded (Expired) Exc…" at bounding box center [356, 105] width 69 height 13
click at [322, 99] on select "Choose an option... Pending Applied Excluded (Questions) Excluded (Expired) Exc…" at bounding box center [356, 105] width 69 height 13
select select ""pending""
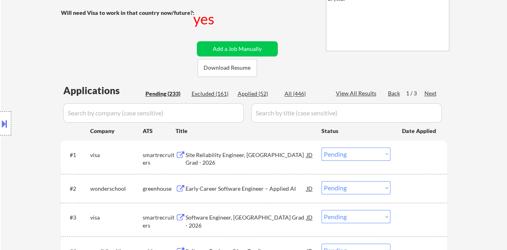
scroll to position [133, 0]
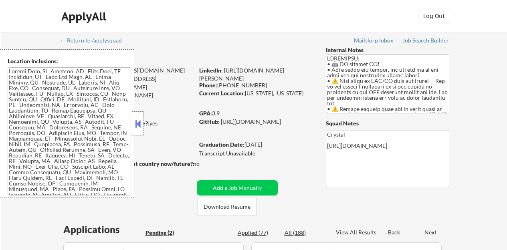
select select ""pending""
click at [136, 124] on button at bounding box center [138, 124] width 9 height 12
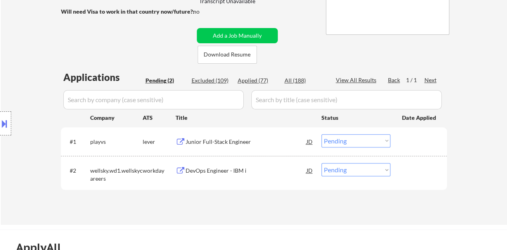
scroll to position [160, 0]
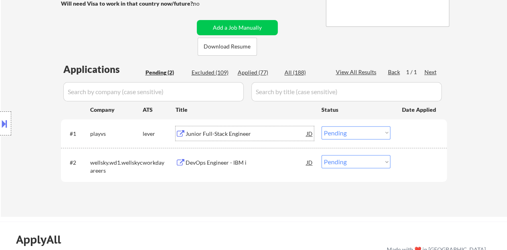
click at [236, 133] on div "Junior Full-Stack Engineer" at bounding box center [246, 134] width 121 height 8
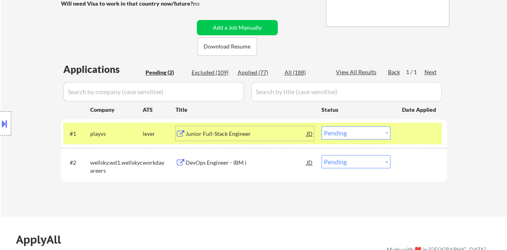
click at [365, 134] on select "Choose an option... Pending Applied Excluded (Questions) Excluded (Expired) Exc…" at bounding box center [356, 132] width 69 height 13
click at [322, 126] on select "Choose an option... Pending Applied Excluded (Questions) Excluded (Expired) Exc…" at bounding box center [356, 132] width 69 height 13
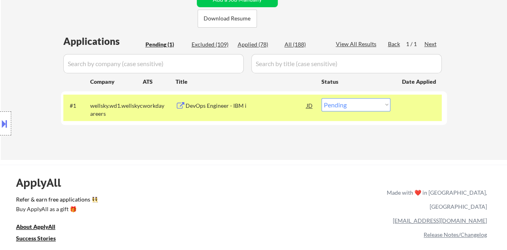
scroll to position [201, 0]
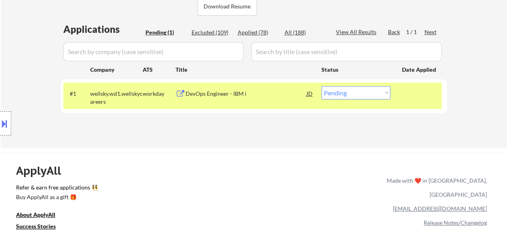
click at [227, 92] on div "DevOps Engineer - IBM i" at bounding box center [246, 94] width 121 height 8
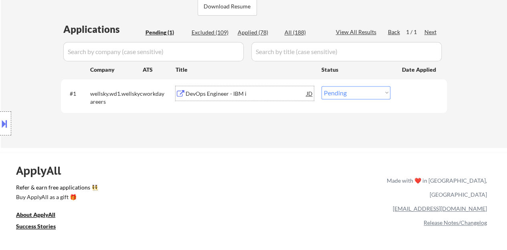
click at [354, 95] on select "Choose an option... Pending Applied Excluded (Questions) Excluded (Expired) Exc…" at bounding box center [356, 92] width 69 height 13
select select ""excluded__bad_match_""
click at [322, 86] on select "Choose an option... Pending Applied Excluded (Questions) Excluded (Expired) Exc…" at bounding box center [356, 92] width 69 height 13
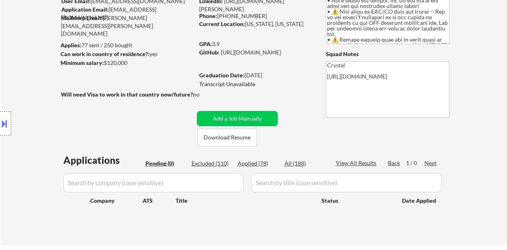
scroll to position [80, 0]
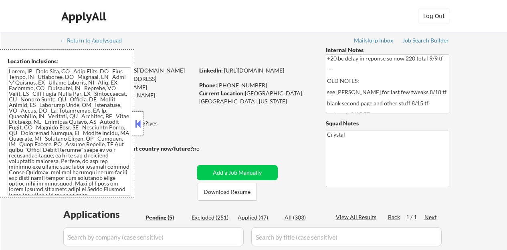
select select ""pending""
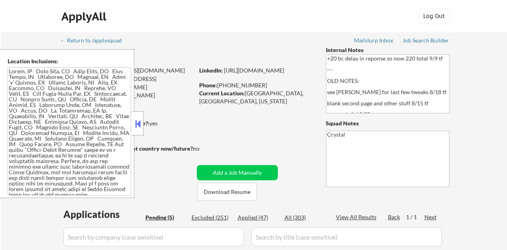
click at [136, 123] on button at bounding box center [138, 124] width 9 height 12
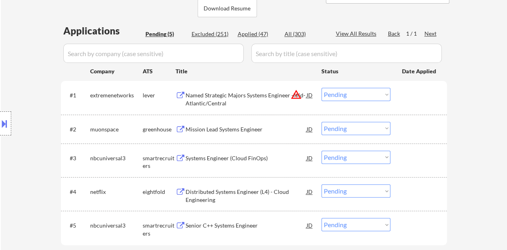
scroll to position [201, 0]
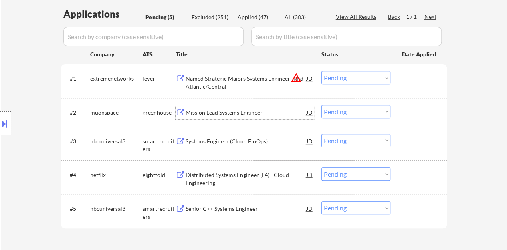
click at [220, 109] on div "Mission Lead Systems Engineer" at bounding box center [246, 113] width 121 height 8
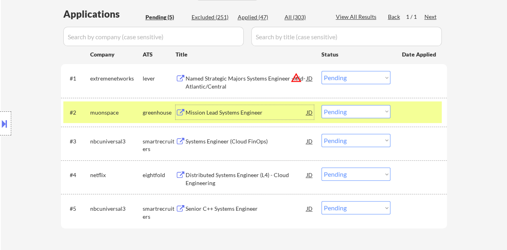
click at [347, 110] on select "Choose an option... Pending Applied Excluded (Questions) Excluded (Expired) Exc…" at bounding box center [356, 111] width 69 height 13
click at [322, 105] on select "Choose an option... Pending Applied Excluded (Questions) Excluded (Expired) Exc…" at bounding box center [356, 111] width 69 height 13
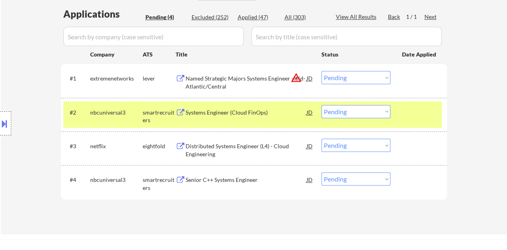
click at [257, 114] on div "Systems Engineer (Cloud FinOps)" at bounding box center [246, 113] width 121 height 8
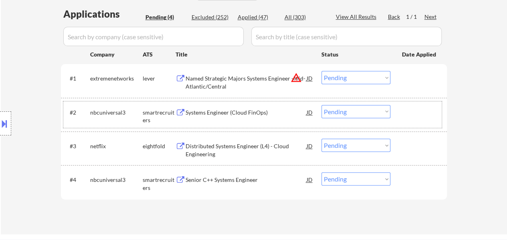
click at [414, 116] on div at bounding box center [419, 112] width 35 height 14
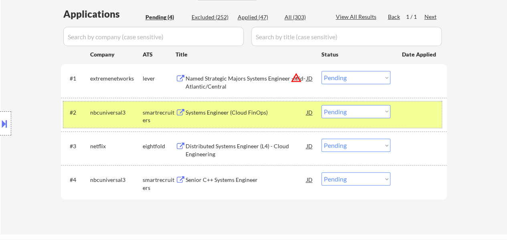
click at [345, 109] on select "Choose an option... Pending Applied Excluded (Questions) Excluded (Expired) Exc…" at bounding box center [356, 111] width 69 height 13
click at [322, 105] on select "Choose an option... Pending Applied Excluded (Questions) Excluded (Expired) Exc…" at bounding box center [356, 111] width 69 height 13
select select ""pending""
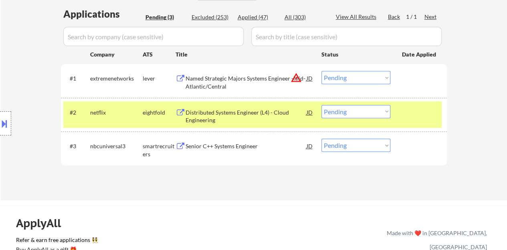
click at [413, 117] on div at bounding box center [419, 112] width 35 height 14
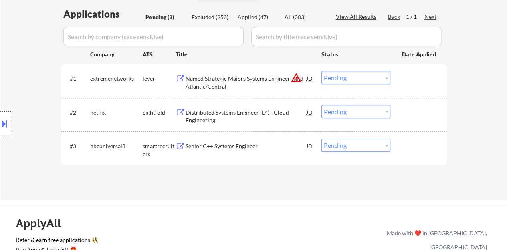
click at [252, 134] on div "#3 nbcuniversal3 smartrecruiters Senior C++ Systems Engineer JD Choose an optio…" at bounding box center [254, 149] width 386 height 34
click at [245, 144] on div "Senior C++ Systems Engineer" at bounding box center [246, 146] width 121 height 8
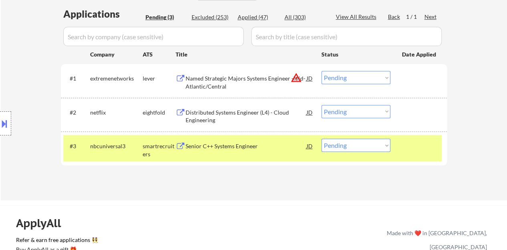
click at [338, 134] on div "#3 nbcuniversal3 smartrecruiters Senior C++ Systems Engineer JD Choose an optio…" at bounding box center [254, 149] width 386 height 34
click at [341, 145] on select "Choose an option... Pending Applied Excluded (Questions) Excluded (Expired) Exc…" at bounding box center [356, 145] width 69 height 13
select select ""excluded__bad_match_""
click at [322, 139] on select "Choose an option... Pending Applied Excluded (Questions) Excluded (Expired) Exc…" at bounding box center [356, 145] width 69 height 13
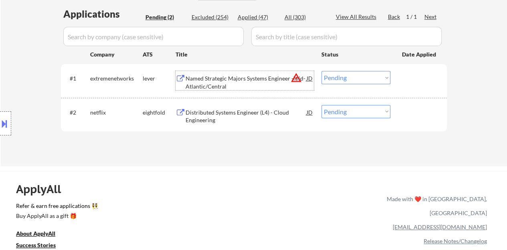
click at [254, 77] on div "Named Strategic Majors Systems Engineer -Mid-Atlantic/Central" at bounding box center [246, 83] width 121 height 16
